Goal: Find specific page/section

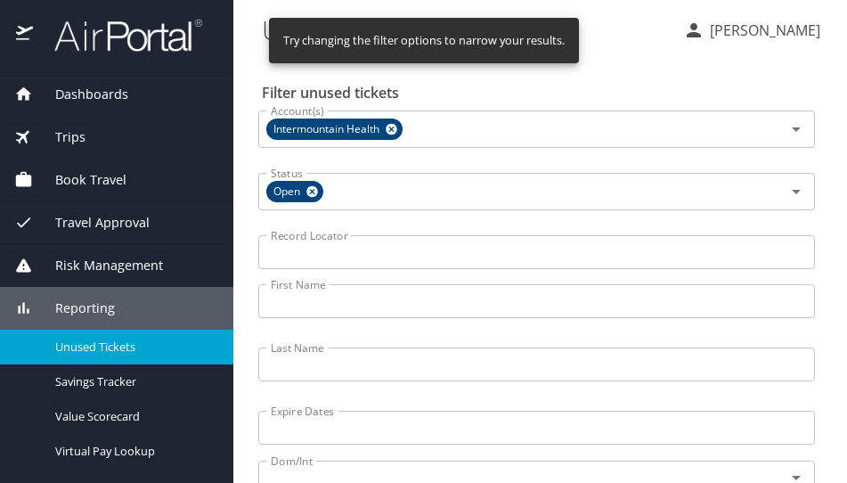
click at [370, 372] on input "Last Name" at bounding box center [536, 364] width 557 height 34
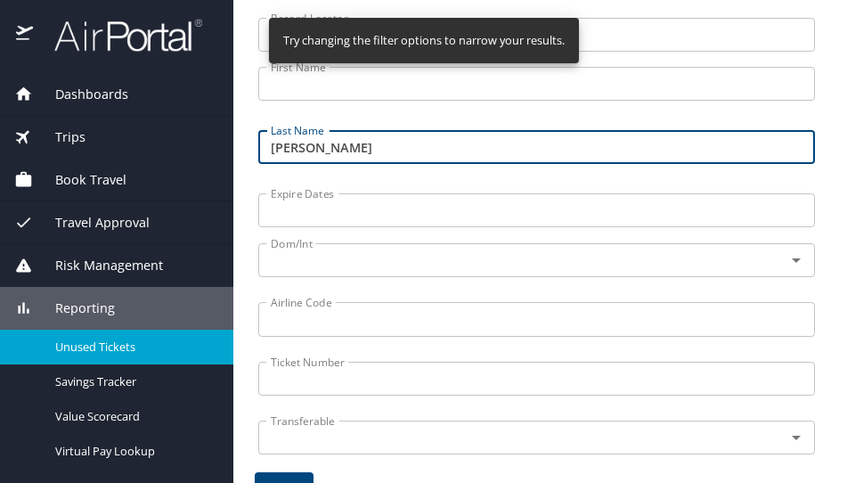
scroll to position [445, 0]
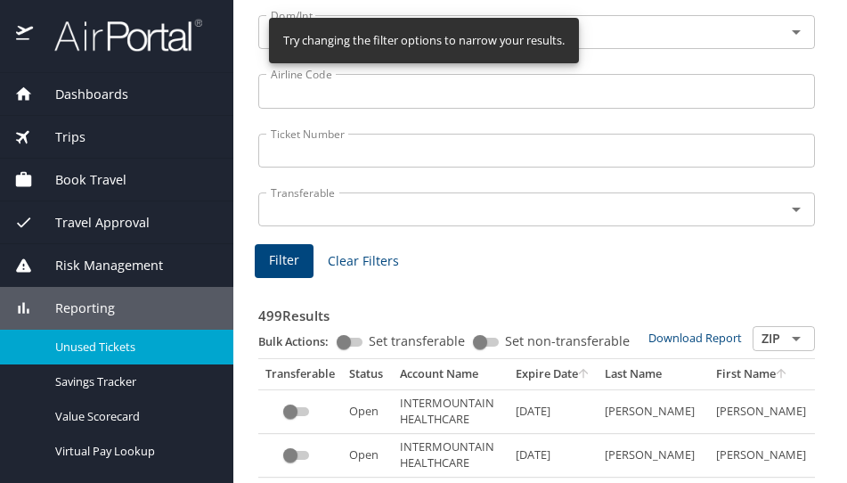
type input "hornung"
click at [275, 259] on span "Filter" at bounding box center [284, 260] width 30 height 22
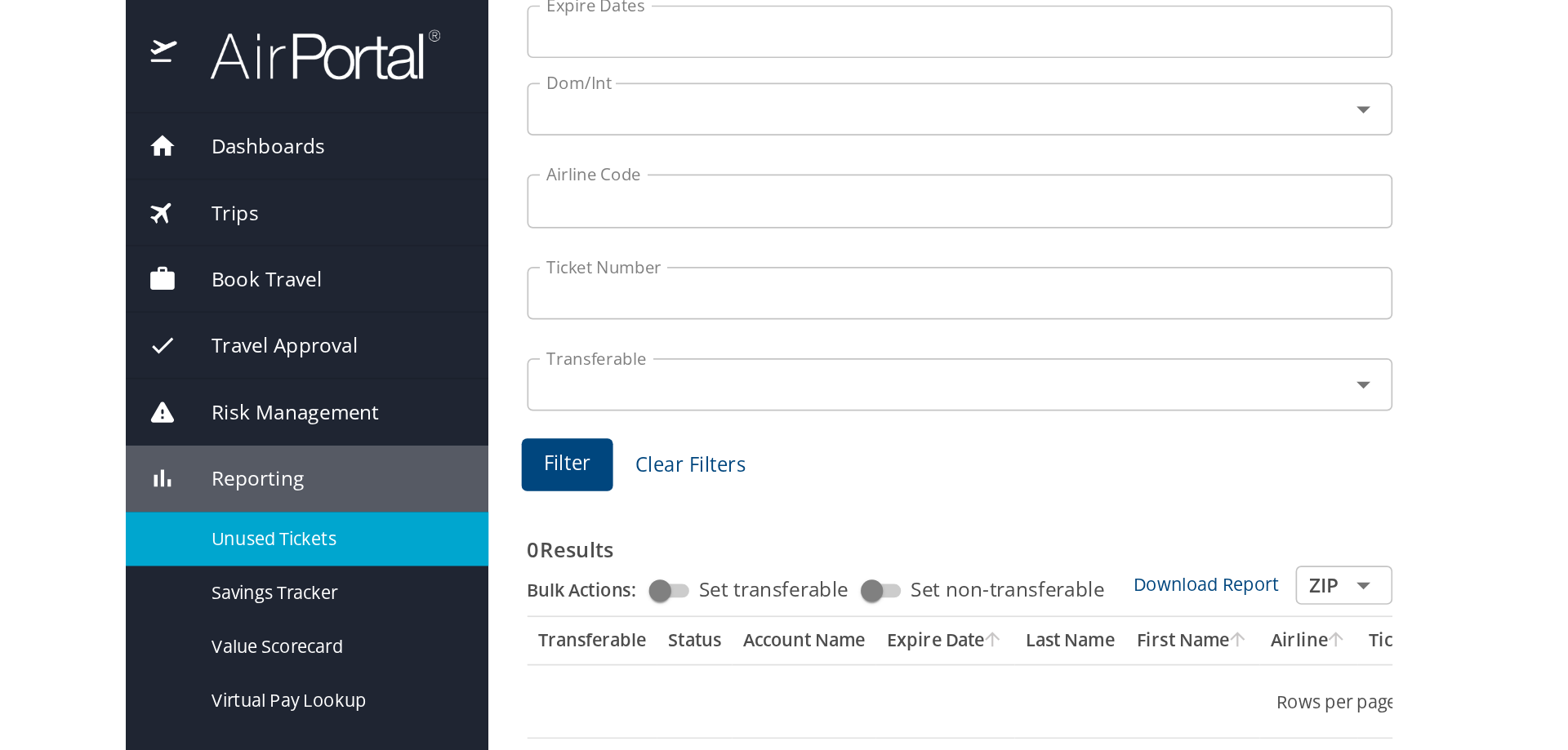
scroll to position [0, 0]
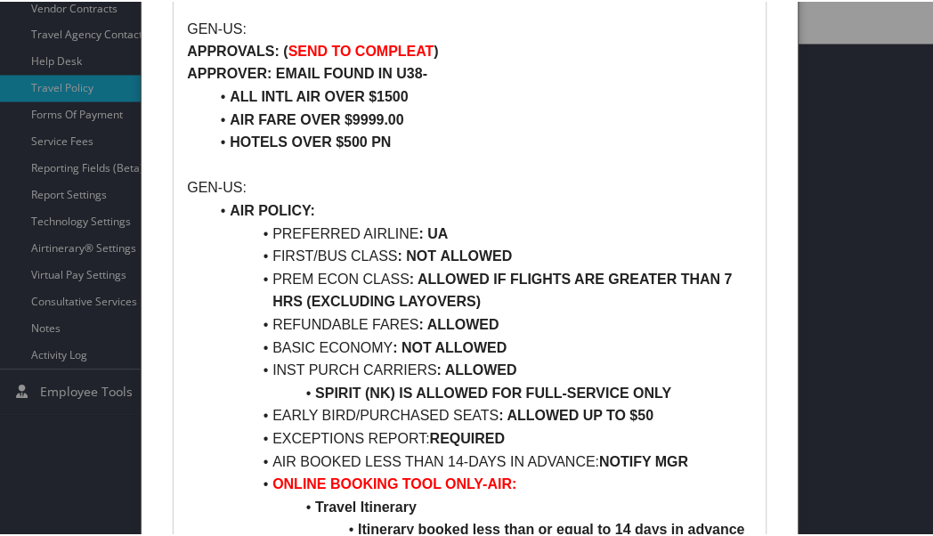
scroll to position [494, 0]
